Goal: Task Accomplishment & Management: Manage account settings

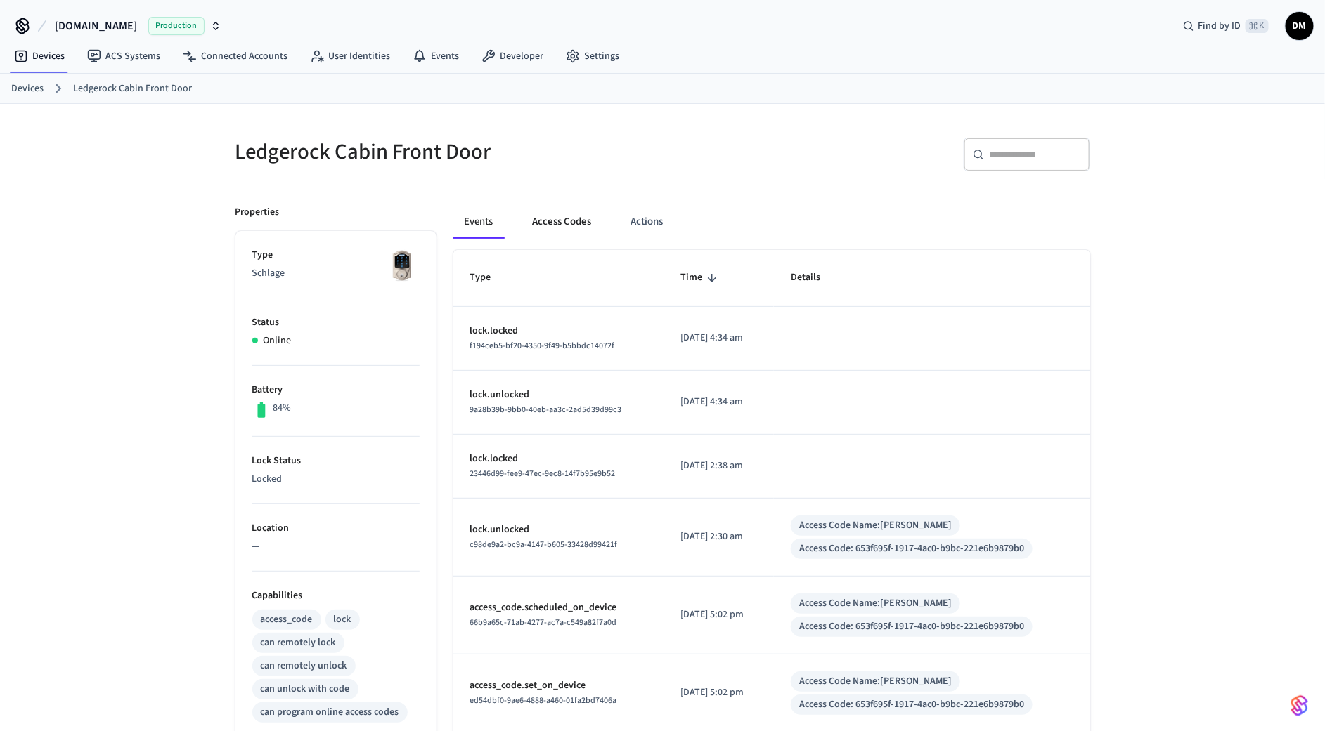
click at [564, 221] on button "Access Codes" at bounding box center [562, 222] width 82 height 34
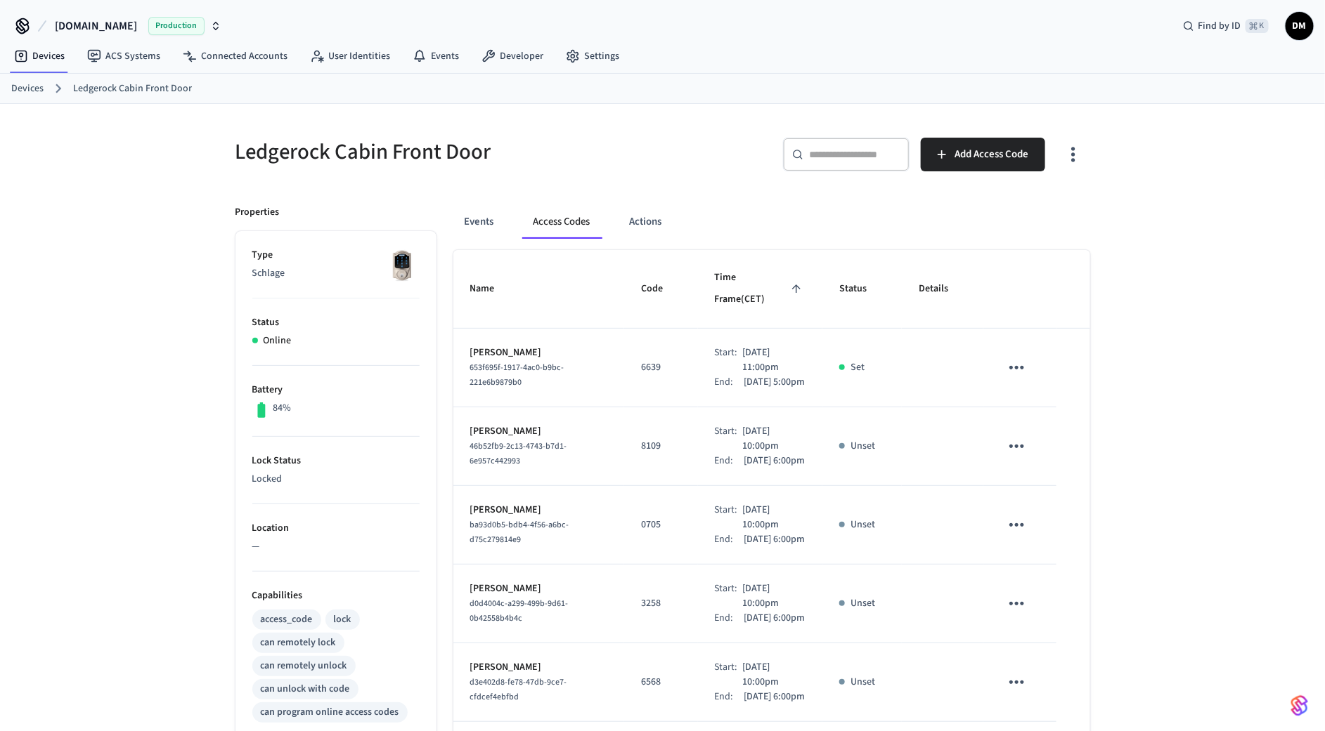
click at [641, 360] on p "6639" at bounding box center [661, 367] width 40 height 15
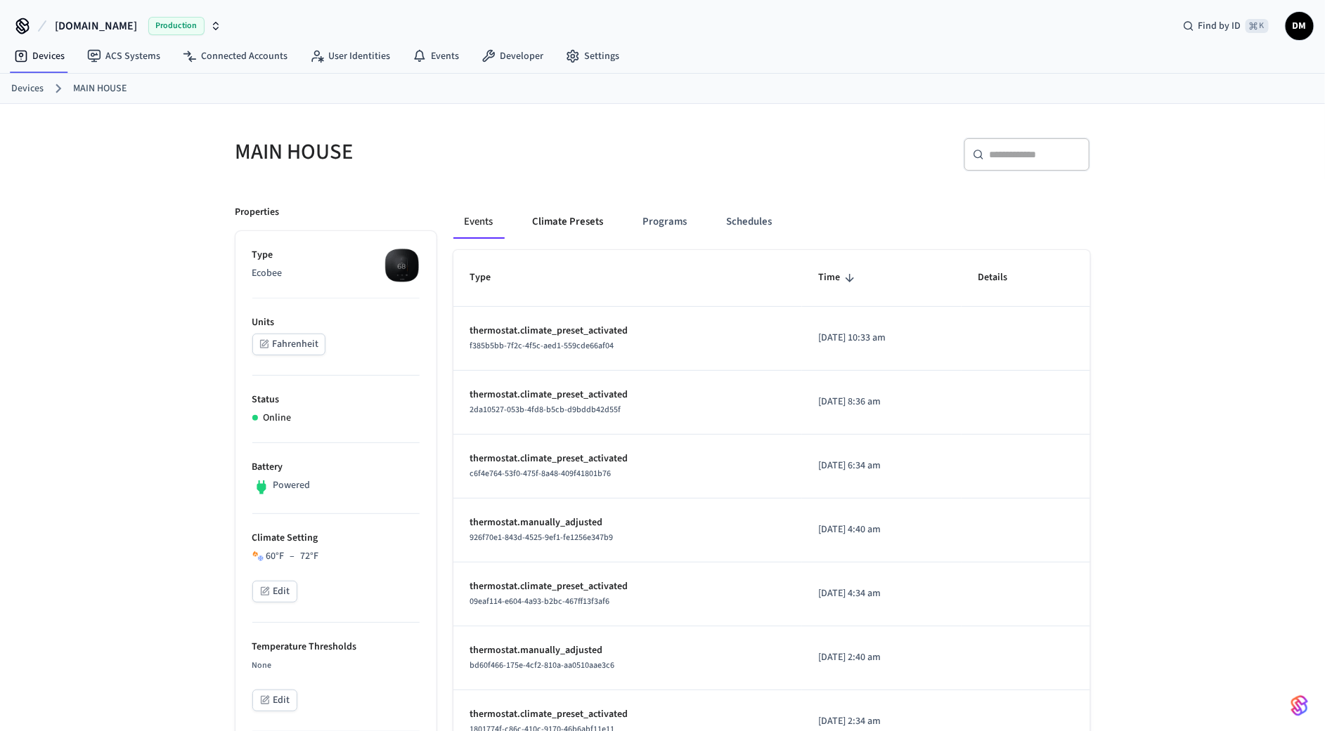
click at [591, 218] on button "Climate Presets" at bounding box center [567, 222] width 93 height 34
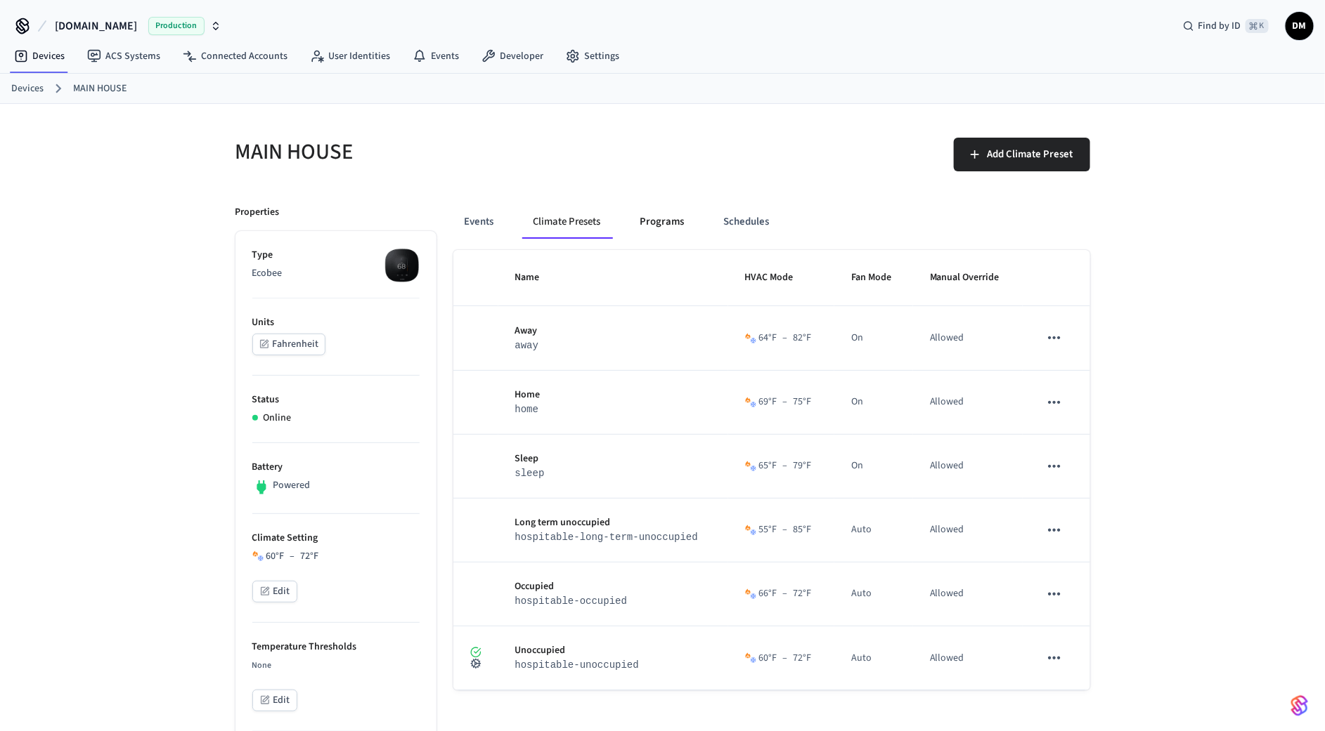
click at [658, 218] on button "Programs" at bounding box center [662, 222] width 67 height 34
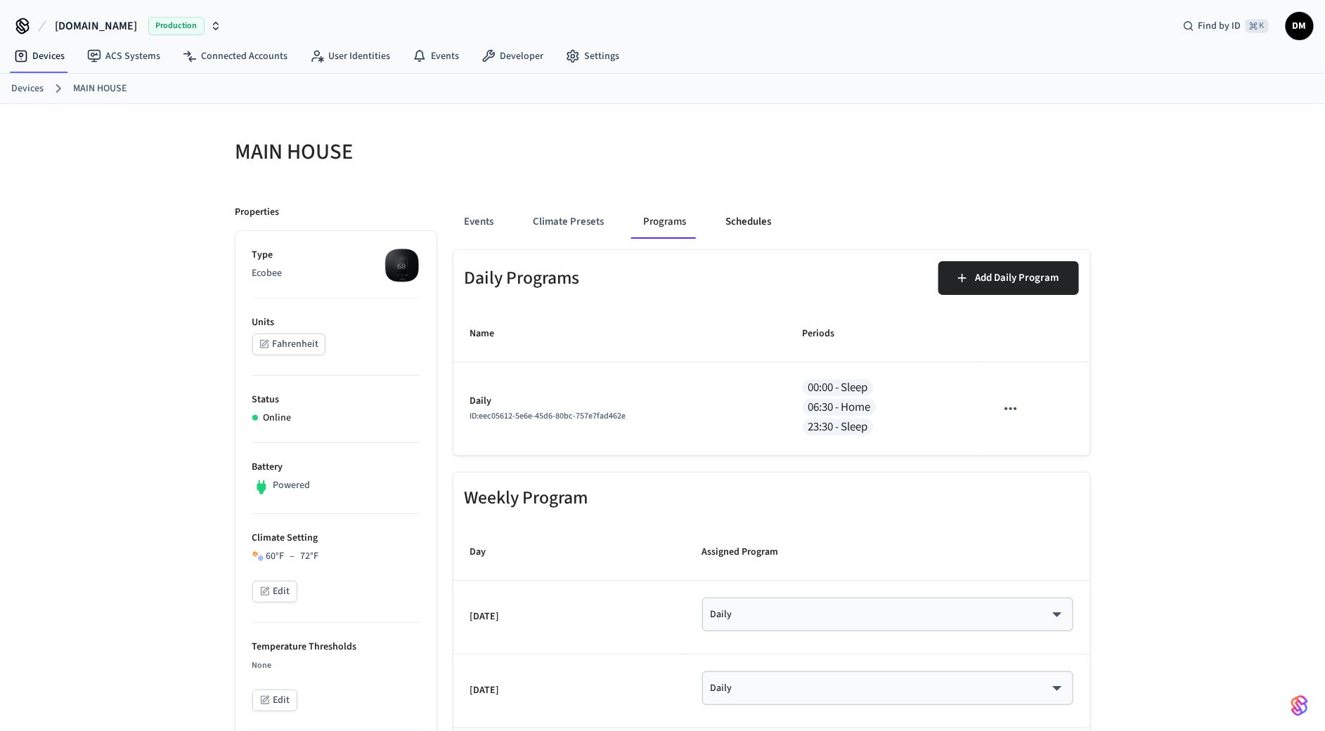
click at [723, 225] on button "Schedules" at bounding box center [749, 222] width 68 height 34
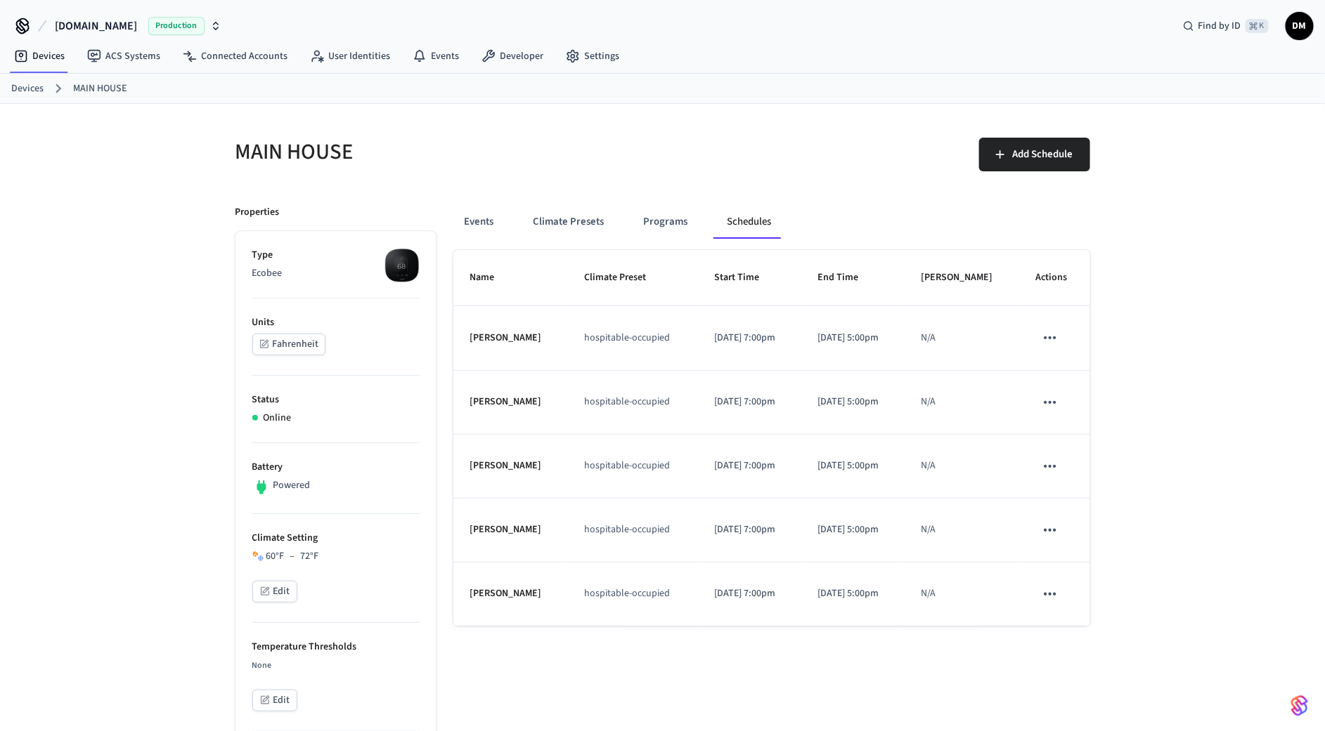
click at [738, 332] on p "[DATE] 7:00pm" at bounding box center [750, 338] width 70 height 15
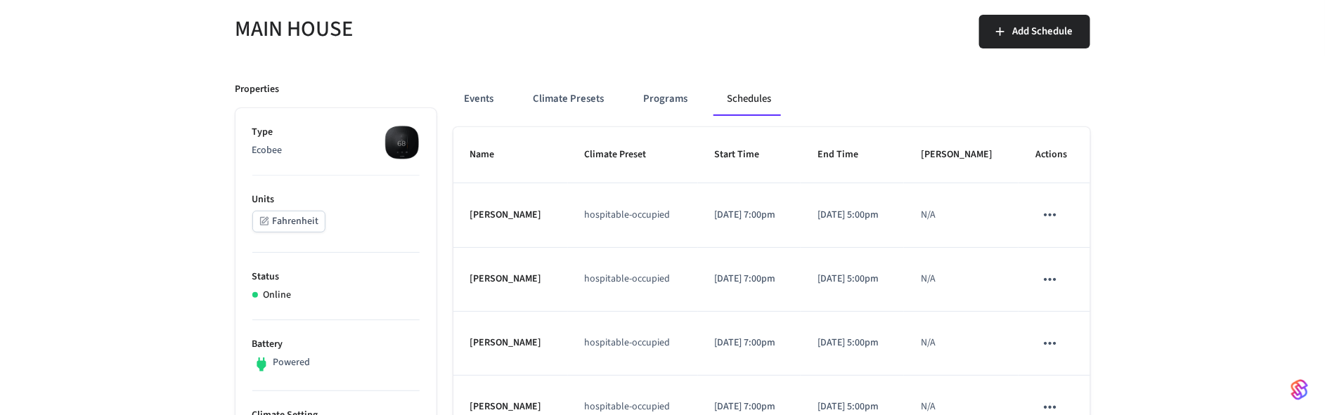
scroll to position [108, 0]
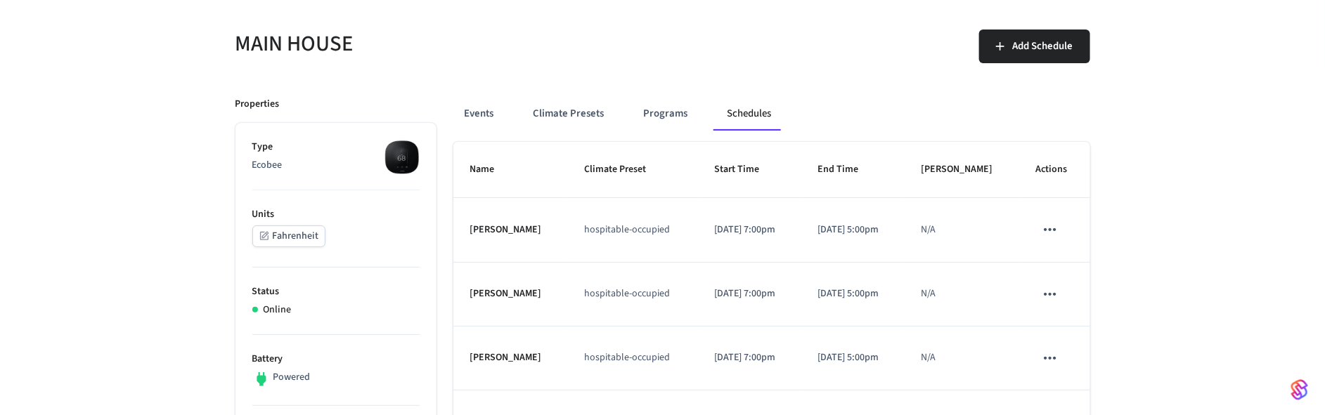
click at [868, 230] on p "[DATE] 5:00pm" at bounding box center [852, 230] width 70 height 15
click at [727, 238] on td "[DATE] 7:00pm" at bounding box center [749, 230] width 103 height 64
click at [727, 230] on p "[DATE] 7:00pm" at bounding box center [750, 230] width 70 height 15
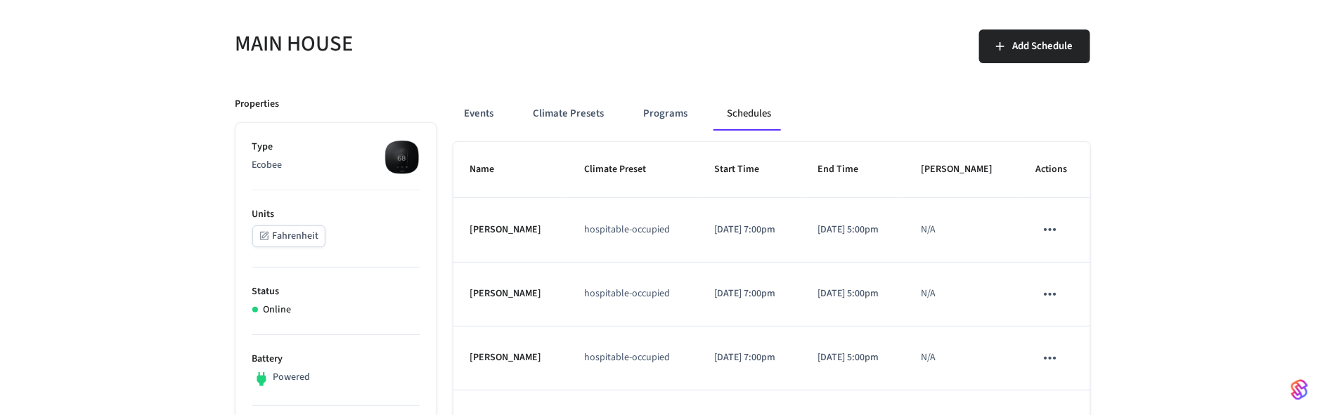
drag, startPoint x: 788, startPoint y: 228, endPoint x: 696, endPoint y: 225, distance: 92.1
click at [698, 225] on td "[DATE] 7:00pm" at bounding box center [749, 230] width 103 height 64
click at [781, 228] on p "[DATE] 7:00pm" at bounding box center [750, 230] width 70 height 15
drag, startPoint x: 793, startPoint y: 229, endPoint x: 696, endPoint y: 228, distance: 97.0
click at [698, 228] on td "[DATE] 7:00pm" at bounding box center [749, 230] width 103 height 64
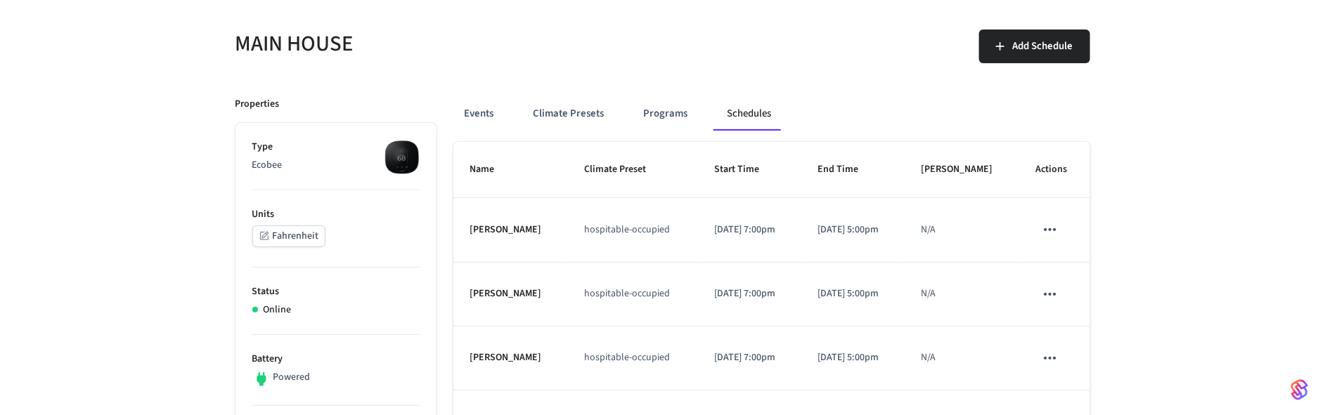
click at [746, 232] on p "[DATE] 7:00pm" at bounding box center [750, 230] width 70 height 15
drag, startPoint x: 715, startPoint y: 228, endPoint x: 805, endPoint y: 228, distance: 89.2
click at [801, 228] on td "[DATE] 7:00pm" at bounding box center [749, 230] width 103 height 64
click at [715, 229] on p "[DATE] 7:00pm" at bounding box center [750, 230] width 70 height 15
drag, startPoint x: 700, startPoint y: 294, endPoint x: 790, endPoint y: 294, distance: 90.6
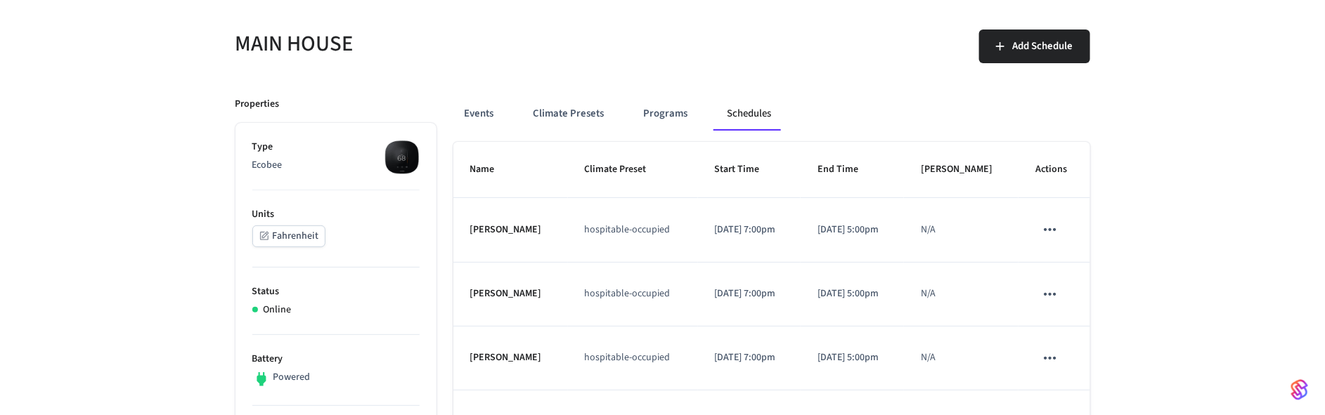
click at [790, 294] on td "Sep 30th 2025 7:00pm" at bounding box center [749, 295] width 103 height 64
click at [755, 287] on p "Sep 30th 2025 7:00pm" at bounding box center [750, 294] width 70 height 15
drag, startPoint x: 802, startPoint y: 283, endPoint x: 720, endPoint y: 289, distance: 82.5
click at [720, 289] on td "Sep 30th 2025 7:00pm" at bounding box center [749, 295] width 103 height 64
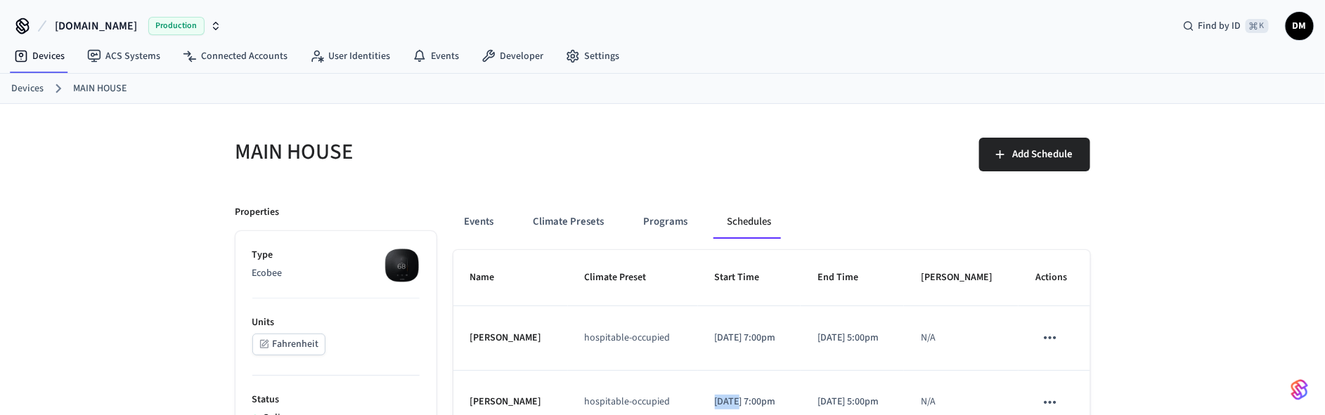
click at [1305, 31] on span "DM" at bounding box center [1299, 25] width 25 height 25
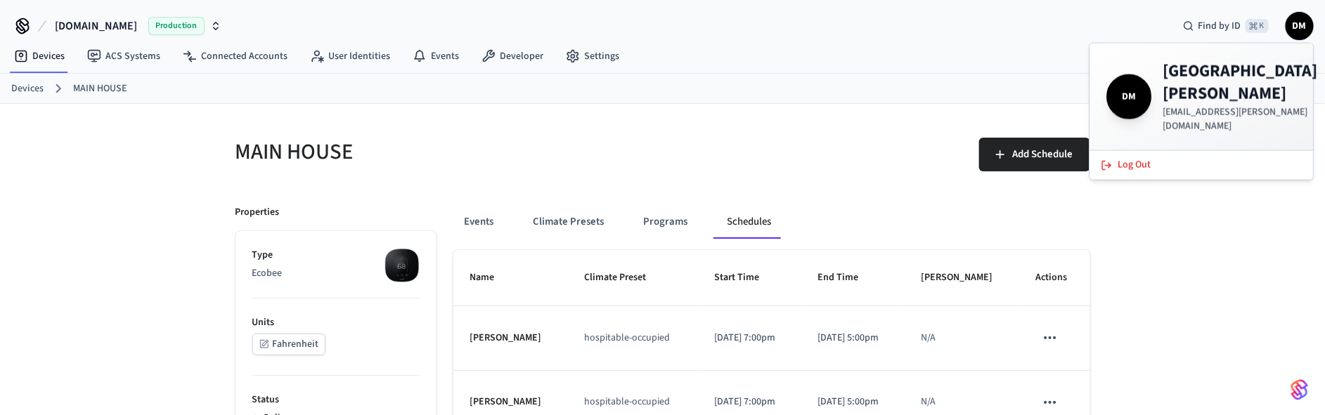
click at [1075, 227] on div "Events Climate Presets Programs Schedules" at bounding box center [771, 222] width 637 height 34
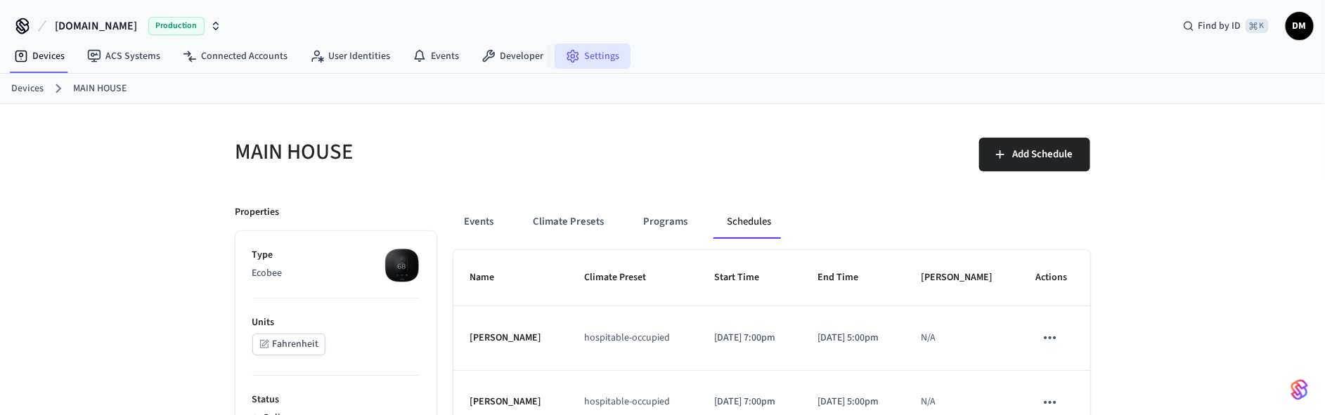
click at [566, 55] on icon at bounding box center [573, 56] width 14 height 14
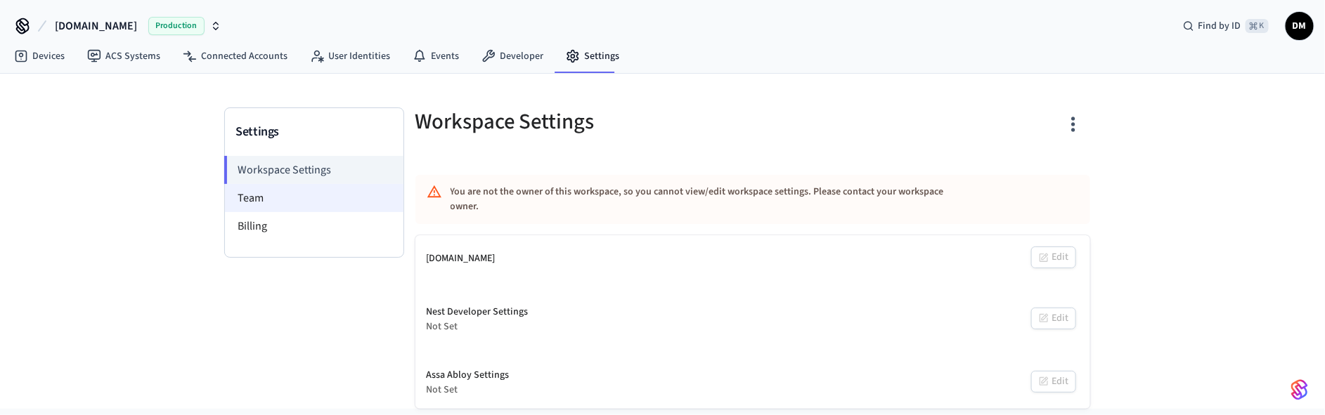
click at [306, 201] on li "Team" at bounding box center [314, 198] width 178 height 28
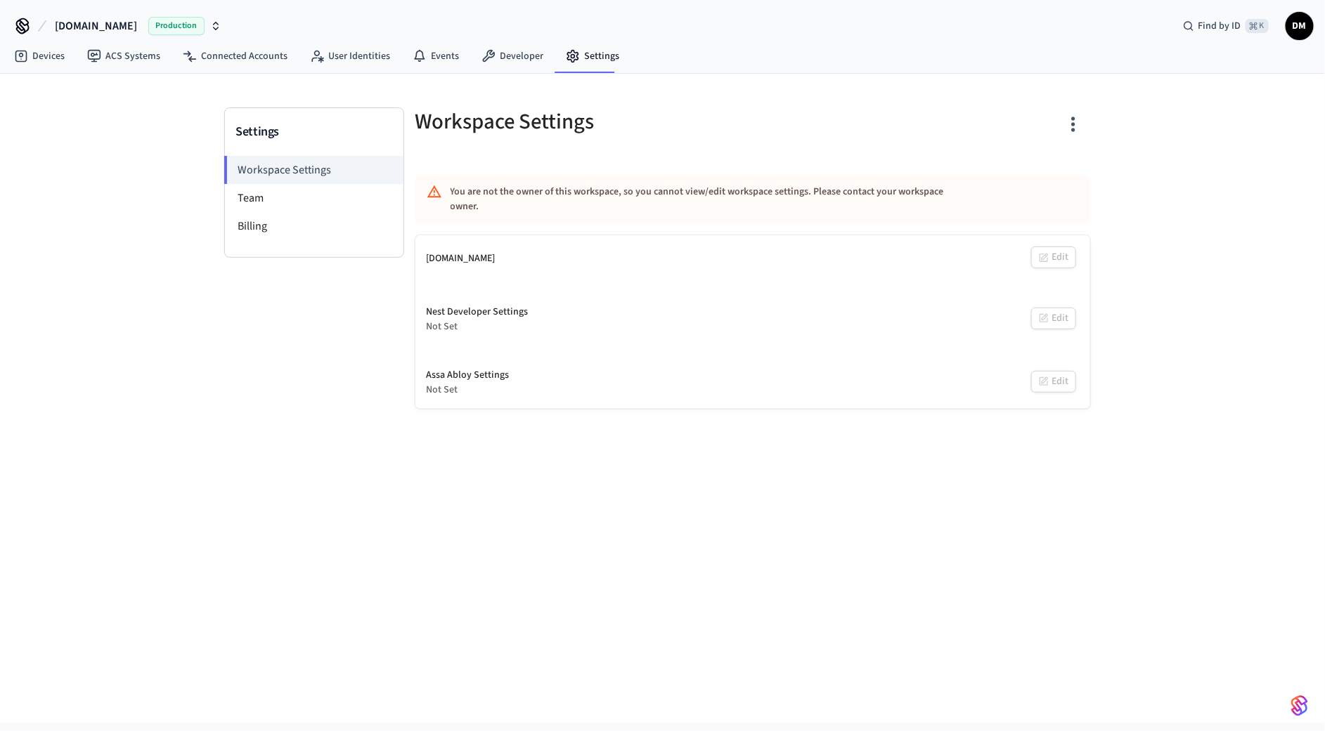
click at [632, 514] on div "Settings Workspace Settings Team Billing Workspace Settings You are not the own…" at bounding box center [662, 399] width 1325 height 650
click at [623, 195] on div "You are not the owner of this workspace, so you cannot view/edit workspace sett…" at bounding box center [710, 199] width 521 height 41
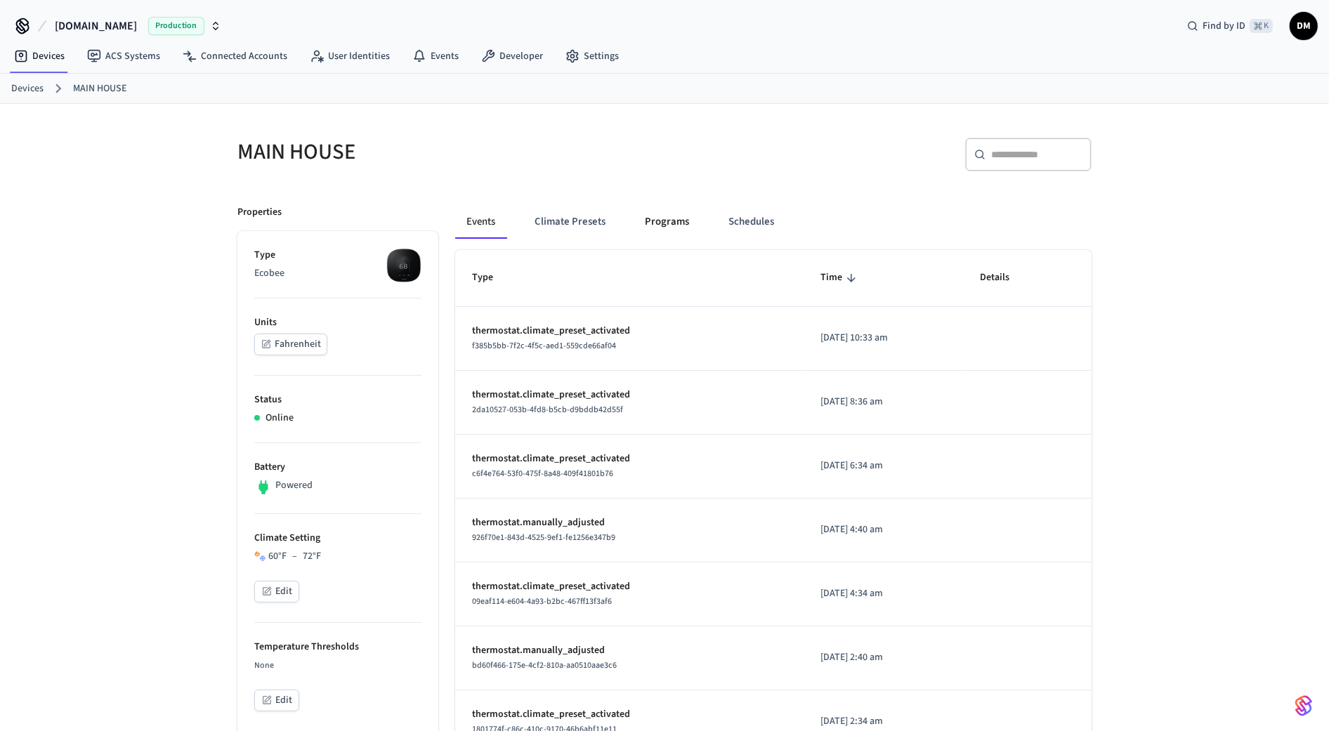
click at [668, 212] on button "Programs" at bounding box center [667, 222] width 67 height 34
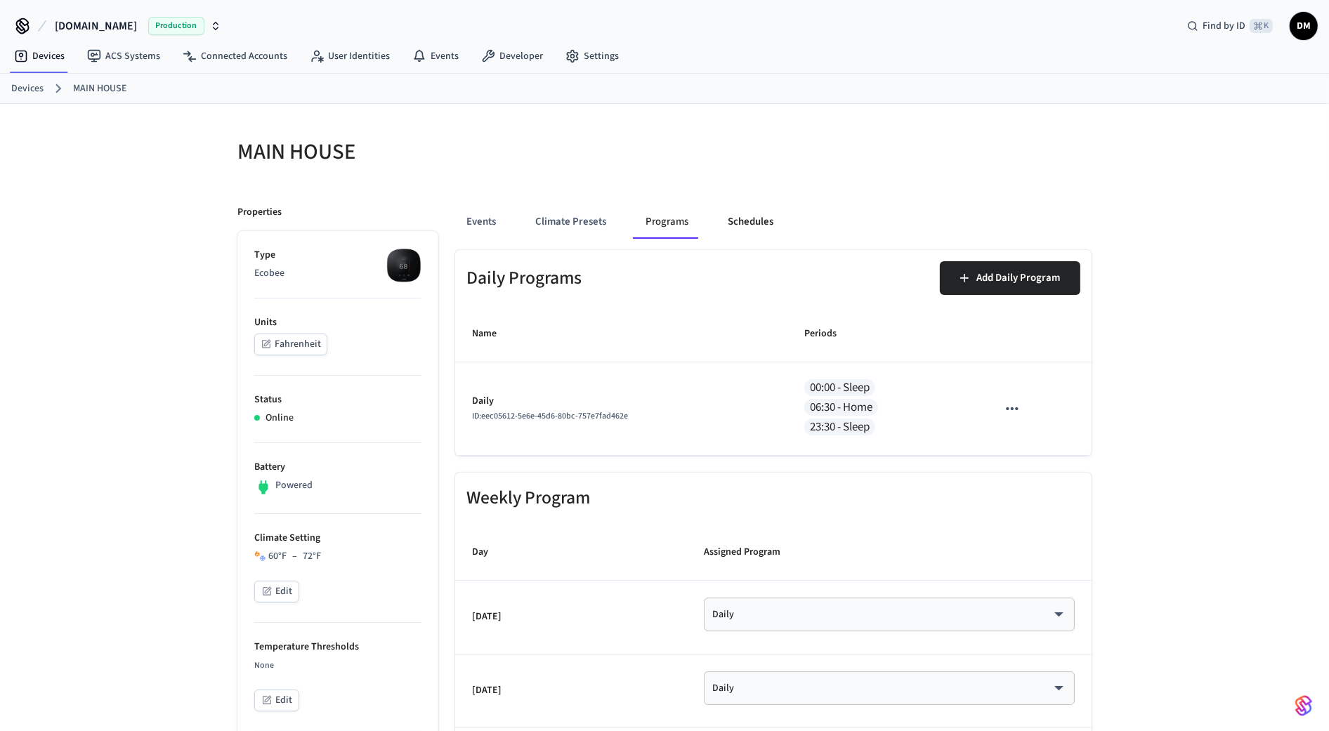
click at [760, 218] on button "Schedules" at bounding box center [751, 222] width 68 height 34
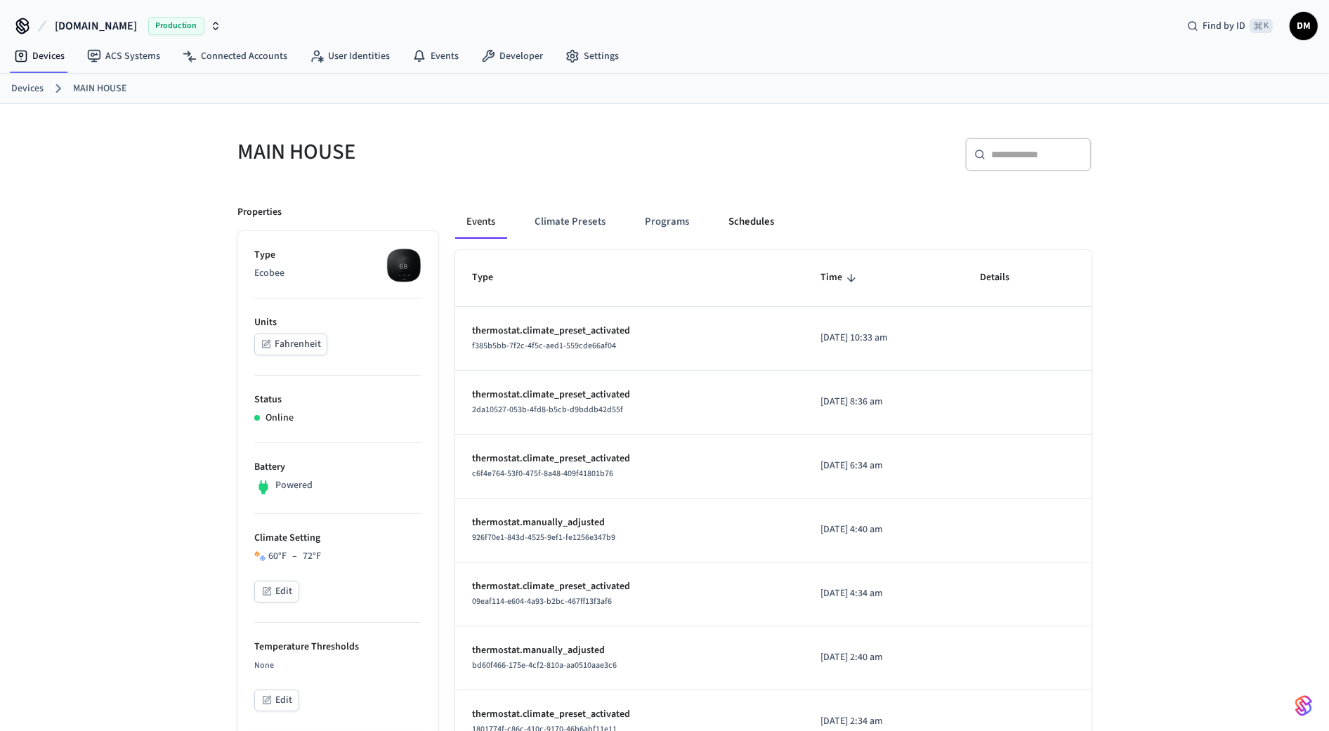
click at [740, 221] on button "Schedules" at bounding box center [751, 222] width 68 height 34
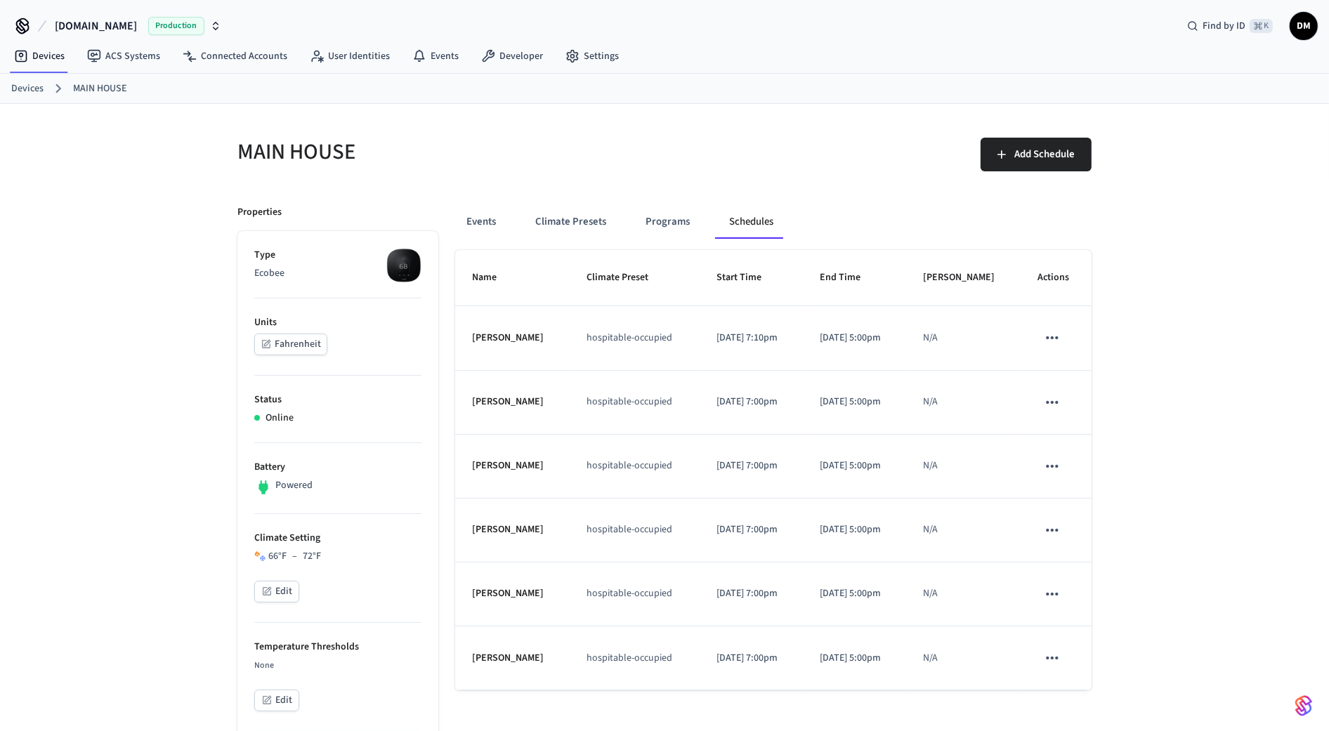
click at [854, 346] on p "[DATE] 5:00pm" at bounding box center [855, 338] width 70 height 15
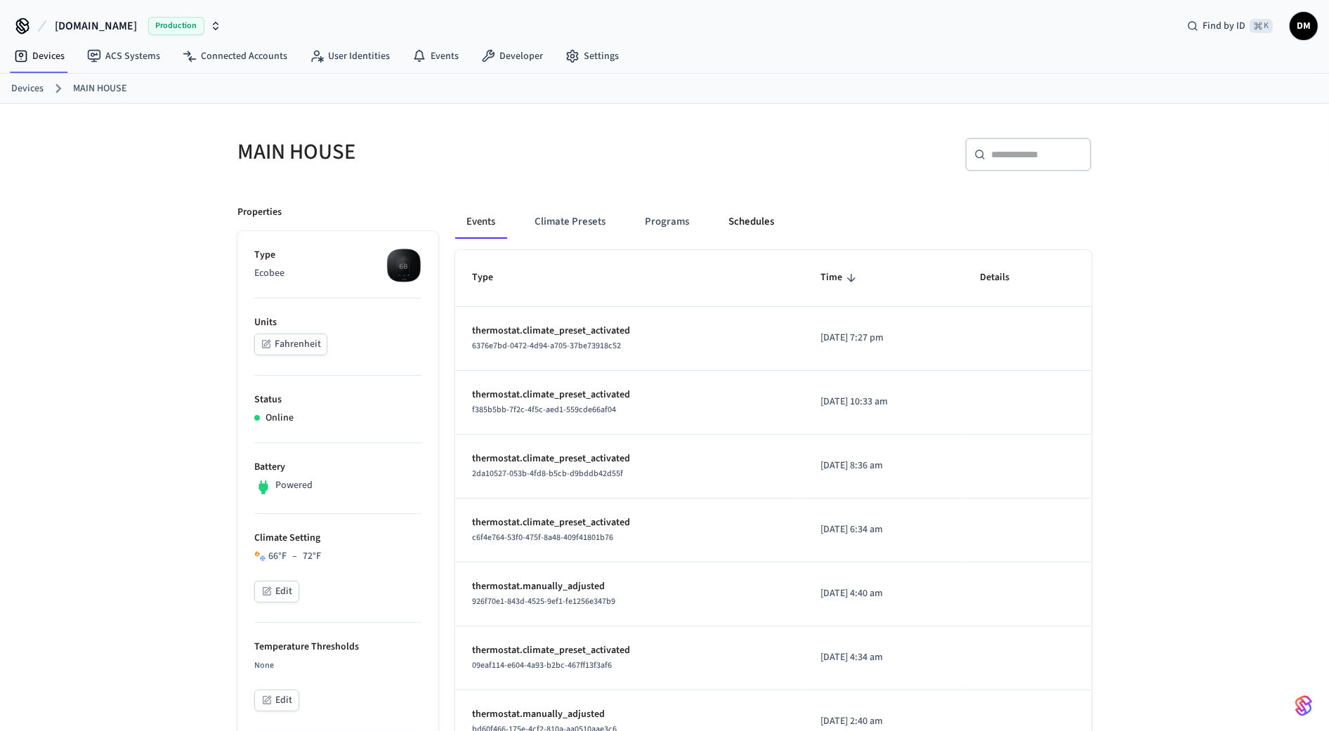
click at [724, 214] on button "Schedules" at bounding box center [751, 222] width 68 height 34
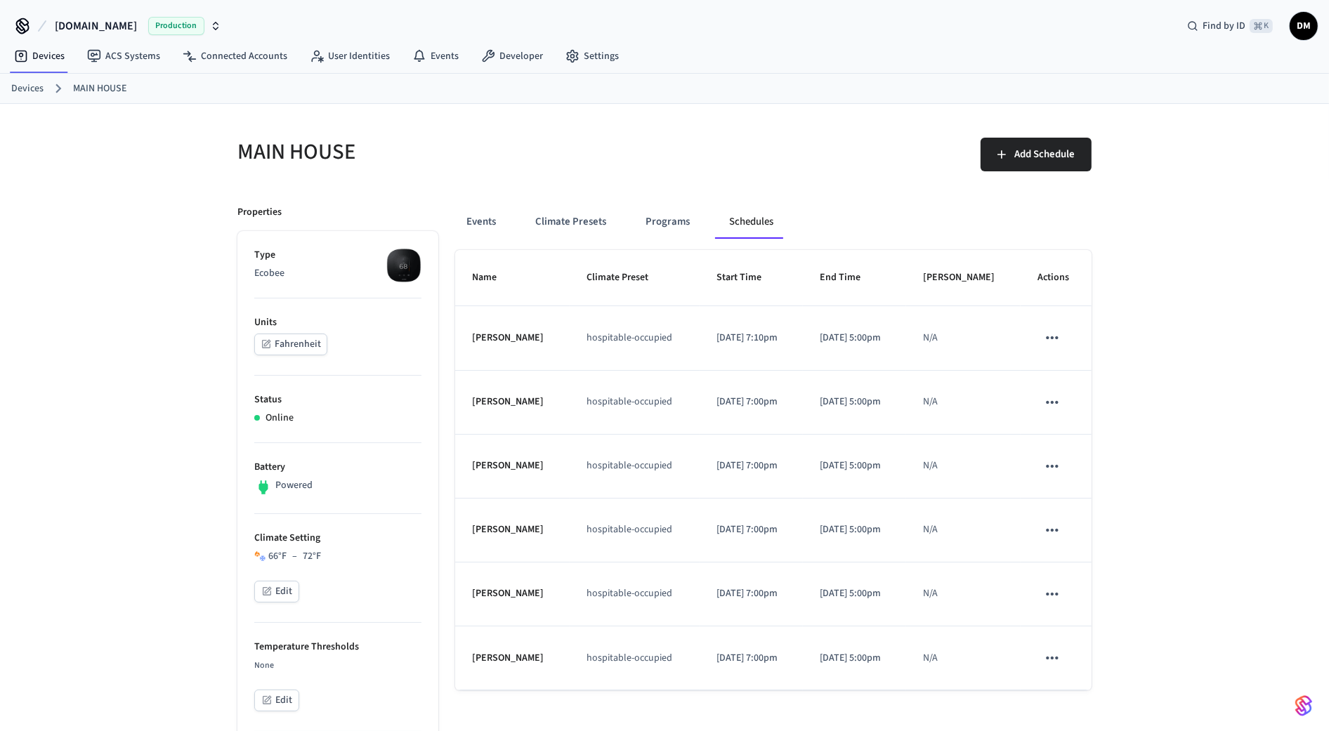
click at [831, 349] on td "[DATE] 5:00pm" at bounding box center [854, 338] width 103 height 64
